Goal: Connect with others: Connect with others

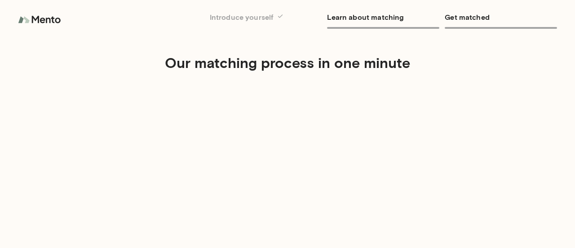
click at [44, 22] on img at bounding box center [40, 20] width 45 height 18
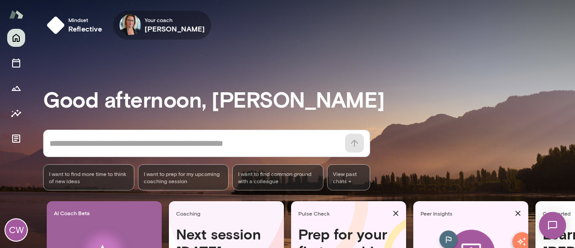
click at [160, 27] on h6 "Jennifer Alvarez" at bounding box center [175, 28] width 61 height 11
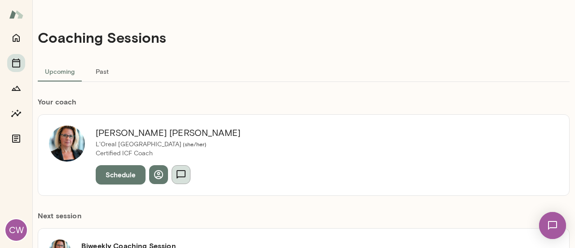
click at [180, 181] on button "button" at bounding box center [181, 174] width 19 height 19
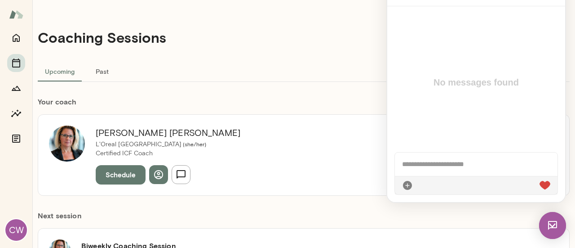
click at [304, 178] on div "Jennifer Alvarez L'Oreal USA ( she/her ) Certified ICF Coach Schedule" at bounding box center [304, 154] width 532 height 81
click at [267, 168] on div "Jennifer Alvarez L'Oreal USA ( she/her ) Certified ICF Coach Schedule" at bounding box center [304, 154] width 532 height 81
click at [96, 64] on button "Past" at bounding box center [102, 71] width 40 height 22
